Goal: Task Accomplishment & Management: Use online tool/utility

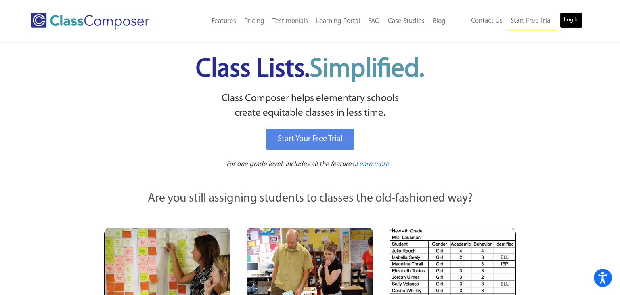
click at [561, 19] on link "Log In" at bounding box center [571, 20] width 23 height 16
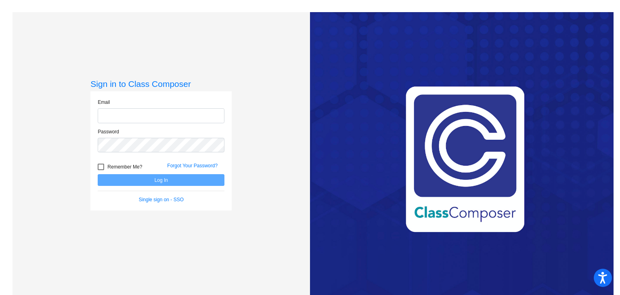
type input "[EMAIL_ADDRESS][DOMAIN_NAME]"
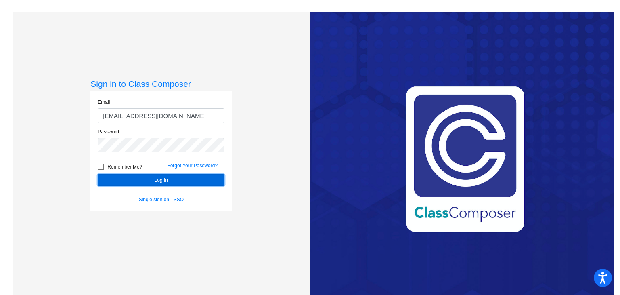
click at [150, 178] on button "Log In" at bounding box center [161, 180] width 127 height 12
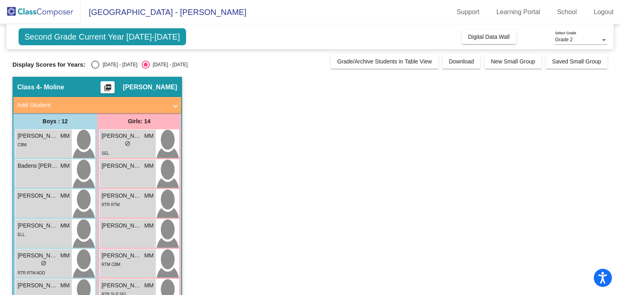
click at [91, 65] on div "Select an option" at bounding box center [95, 65] width 8 height 8
click at [95, 69] on input "2024 - 2025" at bounding box center [95, 69] width 0 height 0
radio input "true"
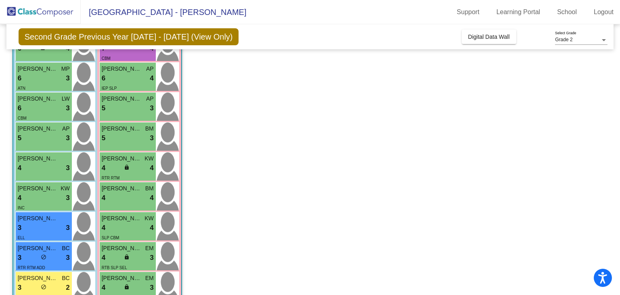
scroll to position [172, 0]
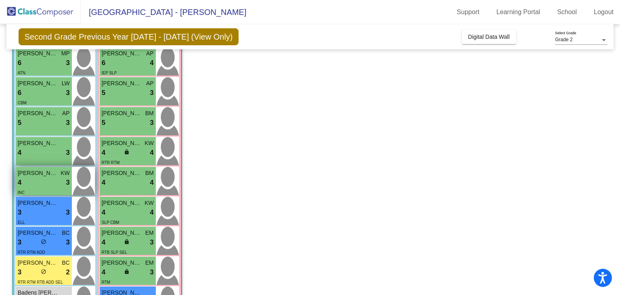
click at [53, 186] on div "4 lock do_not_disturb_alt 3" at bounding box center [44, 182] width 52 height 10
